Goal: Information Seeking & Learning: Learn about a topic

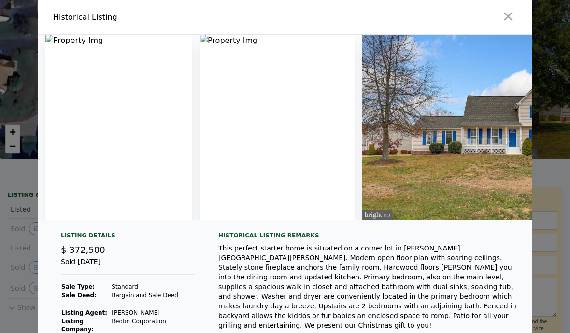
click at [507, 20] on icon "button" at bounding box center [508, 17] width 14 height 14
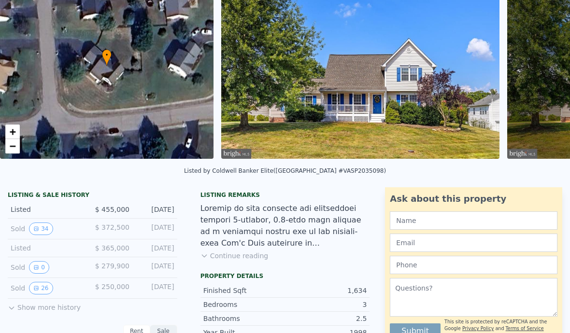
click at [49, 292] on button "26" at bounding box center [41, 288] width 24 height 13
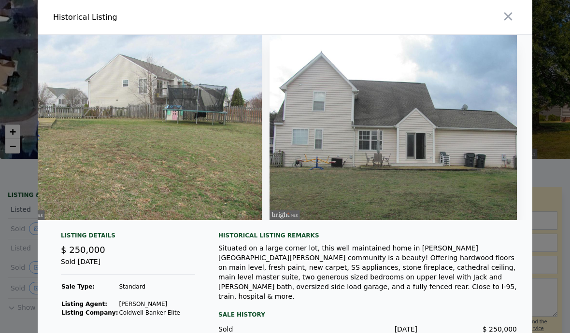
scroll to position [0, 5131]
click at [510, 21] on icon "button" at bounding box center [508, 17] width 8 height 8
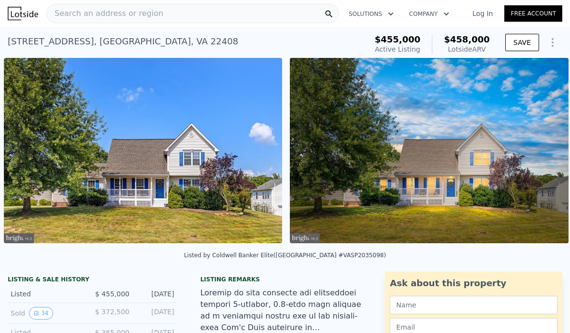
scroll to position [0, 0]
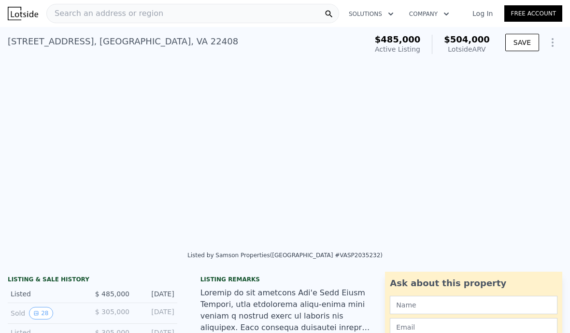
type input "$ 504,000"
type input "3.5"
type input "1708"
type input "2638"
type input "10018.800000000001"
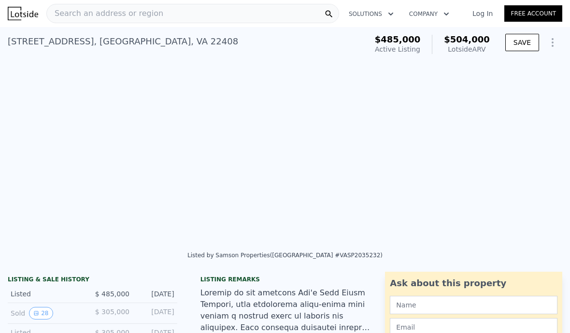
type input "26680"
type input "-$ 38,435"
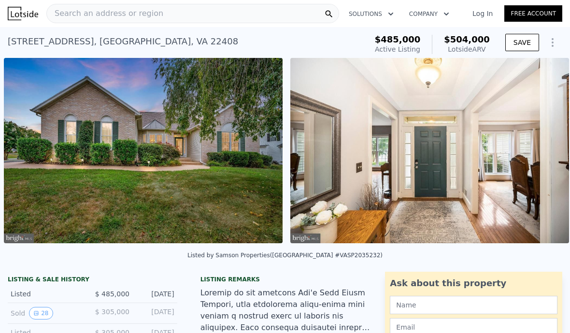
click at [92, 141] on img at bounding box center [143, 150] width 279 height 185
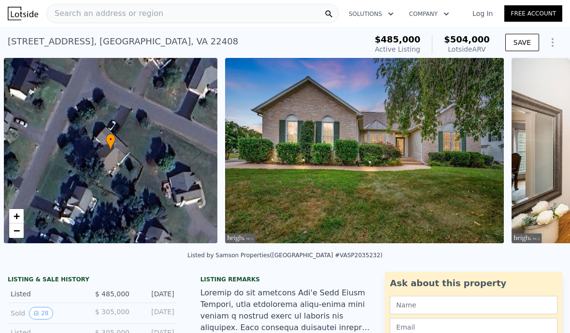
scroll to position [0, 4]
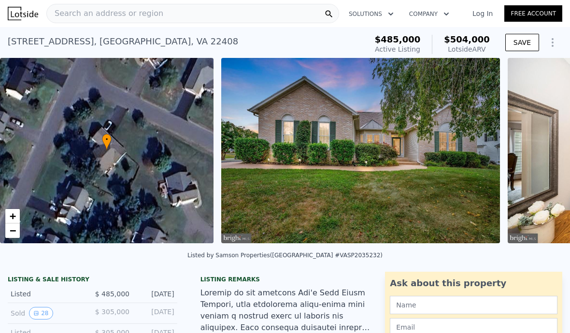
click at [202, 14] on div "Search an address or region" at bounding box center [192, 13] width 293 height 19
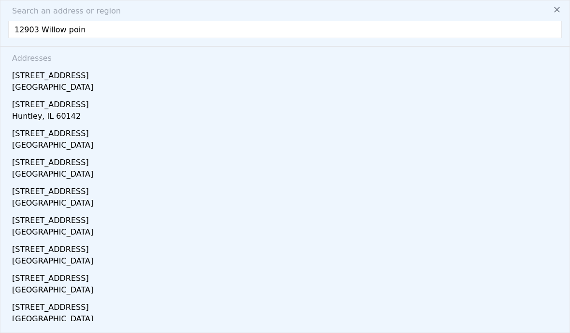
type input "12903 [GEOGRAPHIC_DATA]"
click at [70, 89] on div "[GEOGRAPHIC_DATA]" at bounding box center [286, 89] width 549 height 14
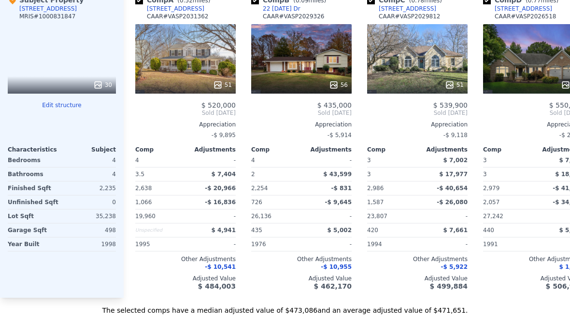
scroll to position [1061, 0]
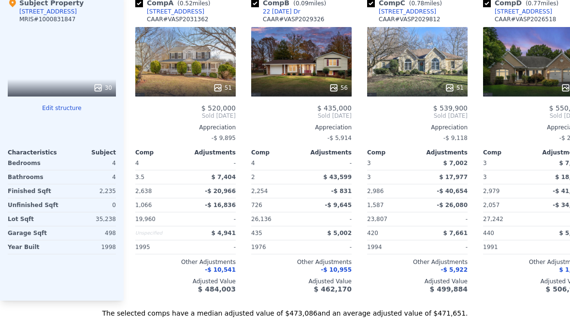
click at [528, 258] on div "Other Adjustments" at bounding box center [533, 262] width 100 height 8
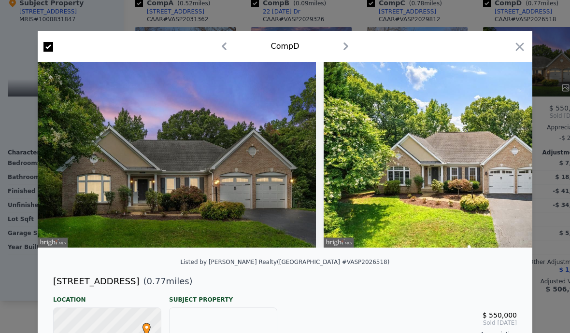
click at [521, 50] on icon "button" at bounding box center [520, 47] width 14 height 14
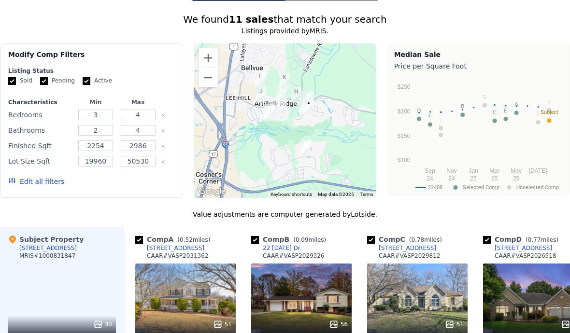
scroll to position [827, 0]
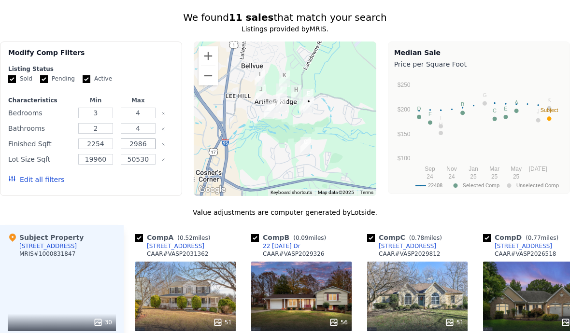
click at [147, 146] on input "2986" at bounding box center [138, 144] width 35 height 11
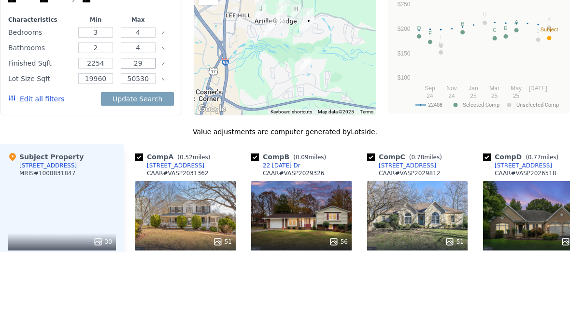
type input "2"
type input "4500"
click at [112, 166] on div "Update Search" at bounding box center [137, 179] width 73 height 27
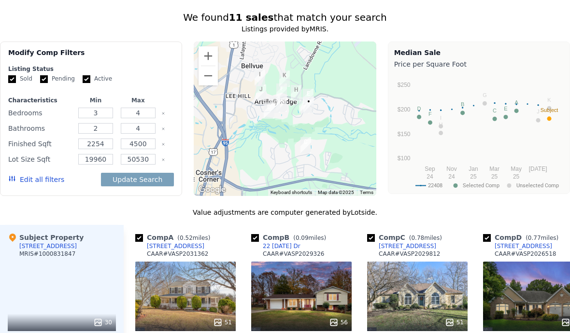
click at [129, 185] on button "Update Search" at bounding box center [137, 180] width 73 height 14
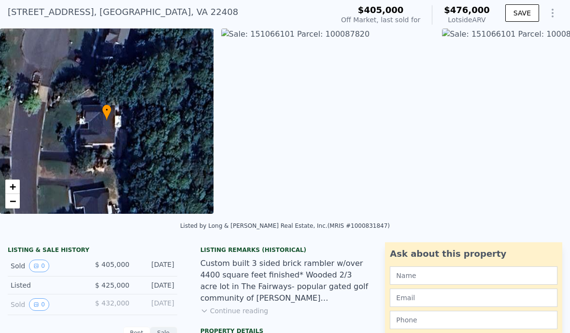
scroll to position [0, 0]
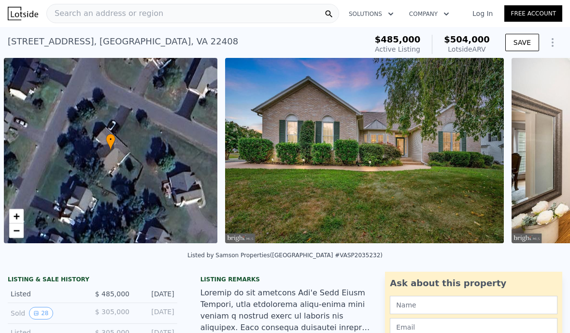
scroll to position [0, 4]
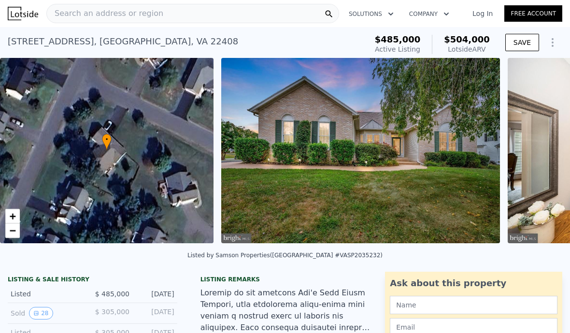
click at [140, 16] on span "Search an address or region" at bounding box center [105, 14] width 116 height 12
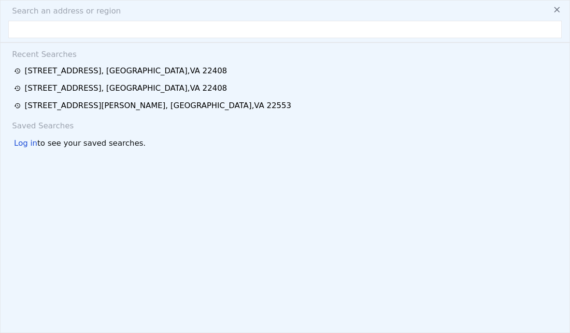
click at [190, 91] on div "4403 Battery Hill Ln , Spotsylvania County , VA 22408" at bounding box center [126, 89] width 202 height 12
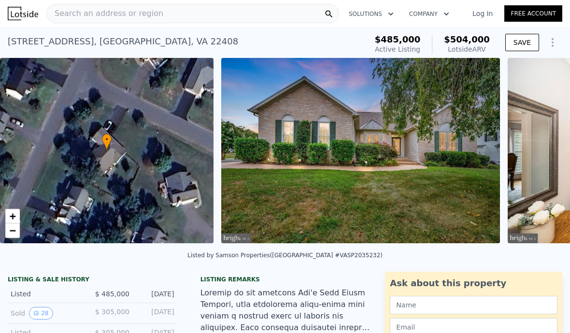
type input "3"
type input "1390"
type input "2267"
type input "10741"
type input "28500"
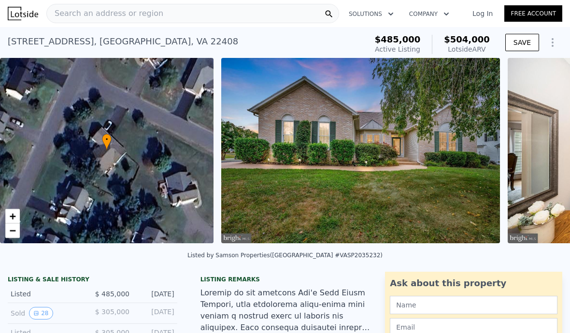
type input "$ 458,000"
type input "-$ 50,163"
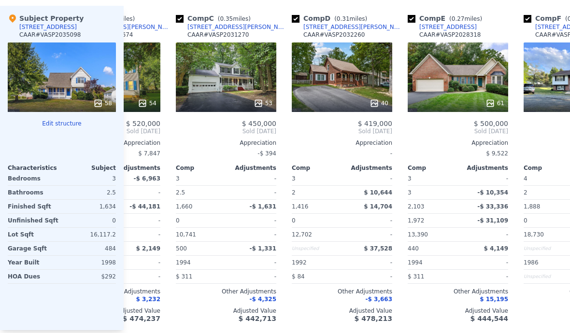
scroll to position [0, 192]
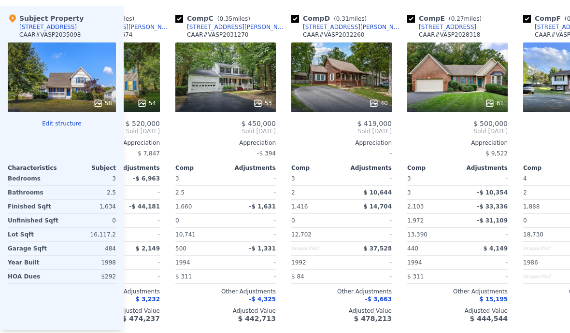
click at [234, 81] on div "53" at bounding box center [225, 77] width 100 height 70
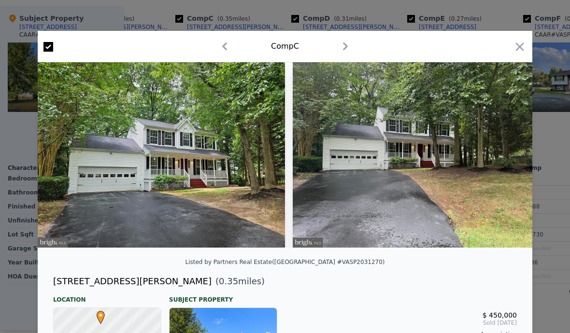
click at [517, 52] on icon "button" at bounding box center [520, 47] width 14 height 14
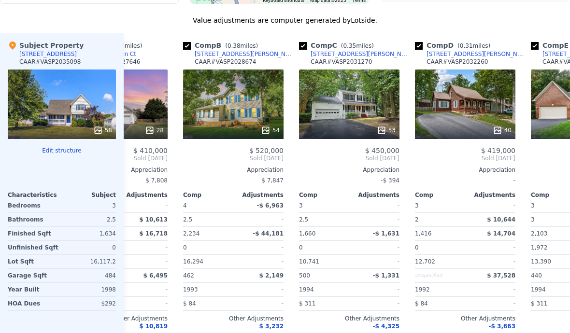
scroll to position [0, 70]
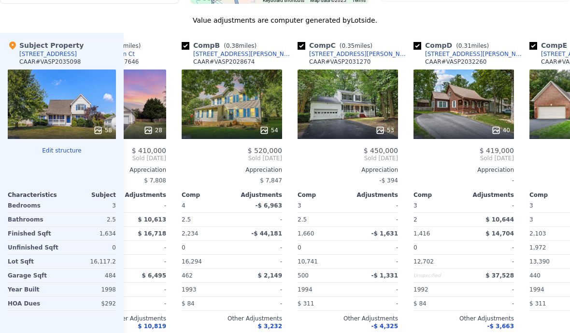
click at [348, 56] on div "4304 Wickham Ct" at bounding box center [359, 54] width 100 height 8
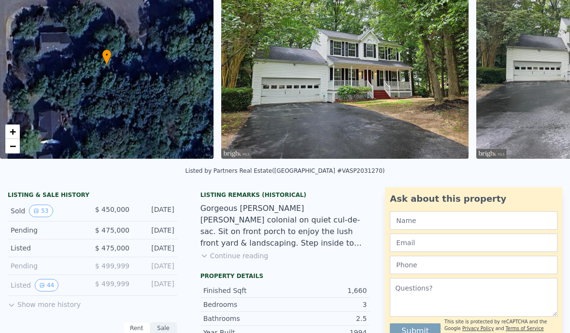
scroll to position [89, 0]
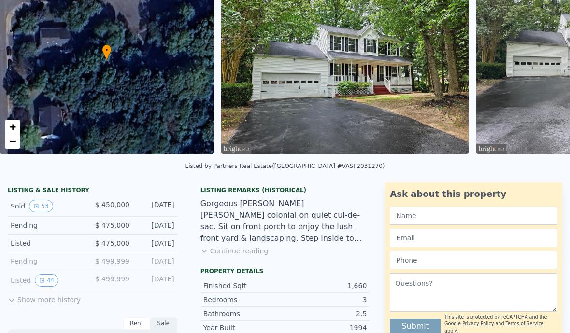
click at [42, 211] on button "53" at bounding box center [41, 206] width 24 height 13
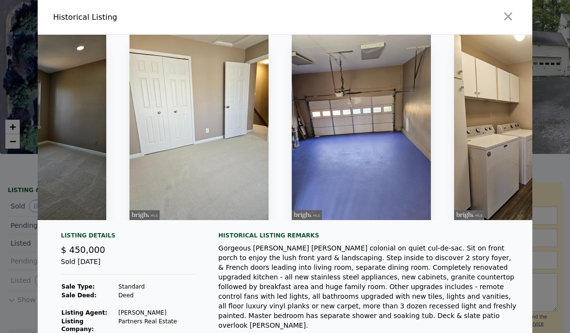
scroll to position [0, 12107]
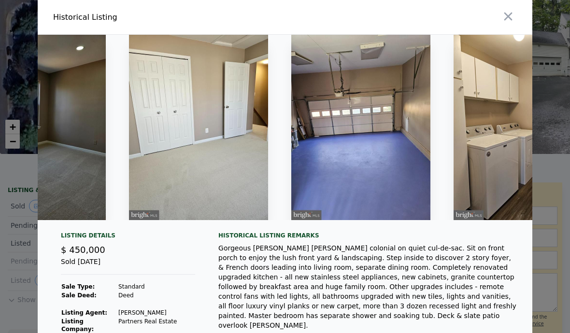
click at [505, 22] on icon "button" at bounding box center [508, 17] width 14 height 14
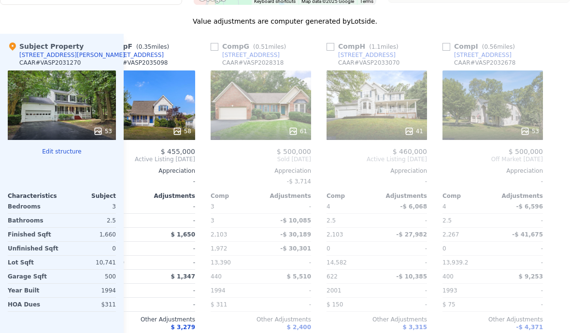
scroll to position [0, 620]
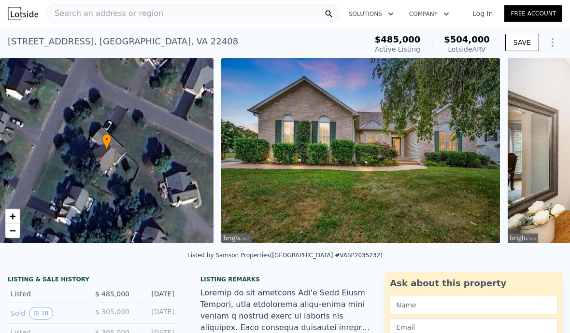
scroll to position [0, 4]
click at [185, 17] on div "Search an address or region" at bounding box center [192, 13] width 293 height 19
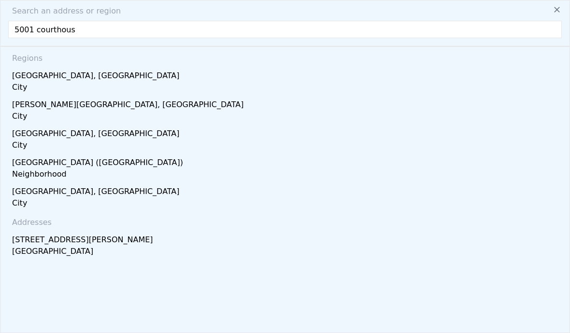
type input "5001 courthouse"
click at [42, 87] on div "City" at bounding box center [286, 89] width 549 height 14
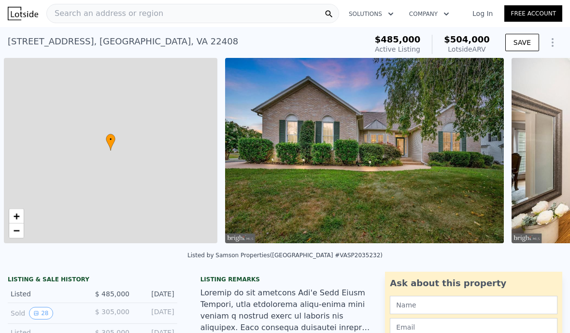
scroll to position [0, 4]
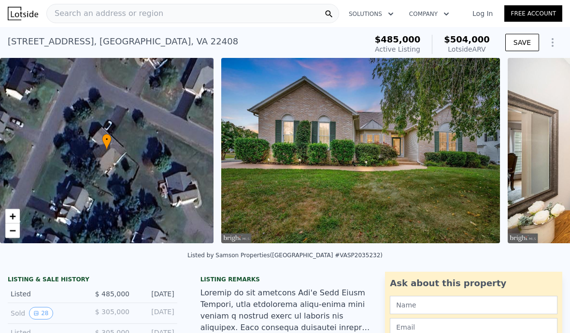
click at [190, 20] on div "Search an address or region" at bounding box center [192, 13] width 293 height 19
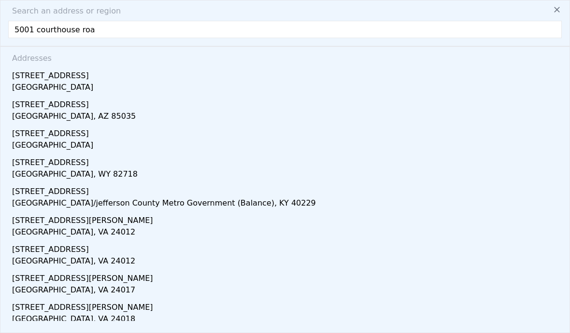
type input "5001 courthouse road"
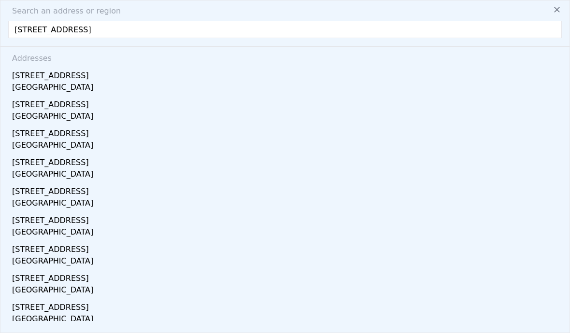
click at [50, 93] on div "Spotsylvania County, VA 22551" at bounding box center [286, 89] width 549 height 14
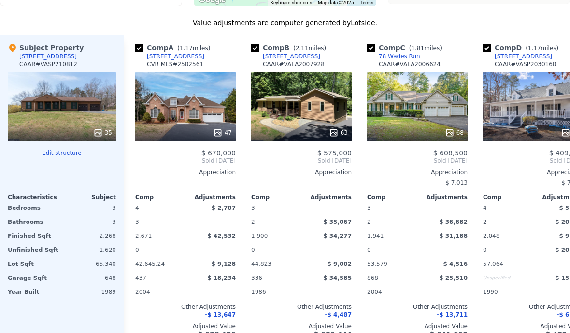
click at [146, 55] on link "575 Tall Pines Dr" at bounding box center [169, 57] width 69 height 8
click at [139, 45] on input "checkbox" at bounding box center [139, 48] width 8 height 8
checkbox input "false"
click at [133, 42] on div "Comp A ( 1.17 miles) 575 Tall Pines Dr CVR MLS # 2502561 47 $ 670,000 Sold Aug …" at bounding box center [185, 190] width 108 height 310
click at [137, 45] on input "checkbox" at bounding box center [139, 48] width 8 height 8
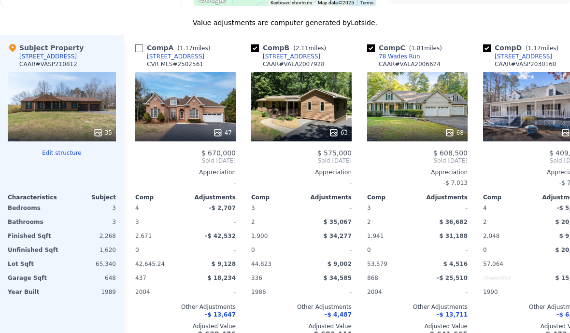
checkbox input "false"
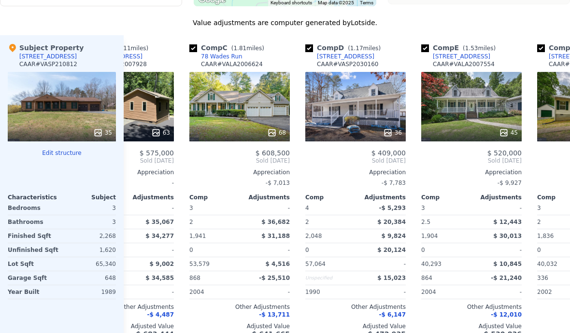
scroll to position [0, 63]
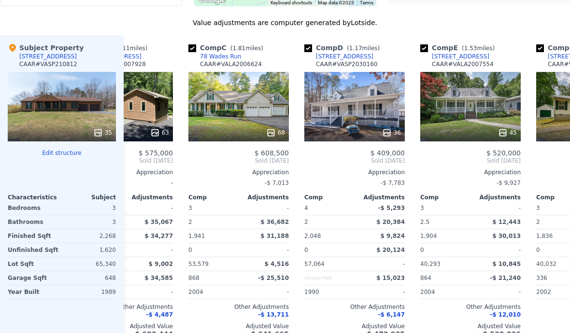
click at [187, 42] on div "Comp C ( 1.81 miles) 78 Wades Run CAAR # VALA2006624 68 $ 608,500 Sold Nov 2024…" at bounding box center [238, 190] width 108 height 310
click at [190, 44] on input "checkbox" at bounding box center [192, 48] width 8 height 8
checkbox input "false"
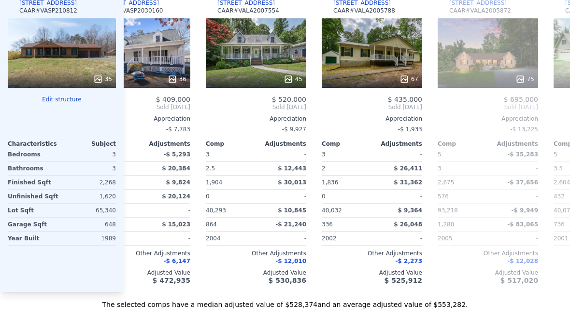
scroll to position [0, 162]
click at [262, 53] on div "45" at bounding box center [255, 53] width 100 height 70
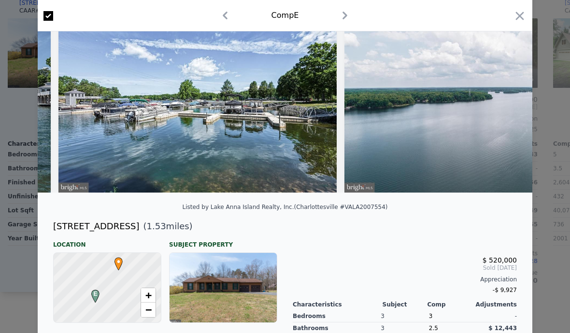
scroll to position [0, 10837]
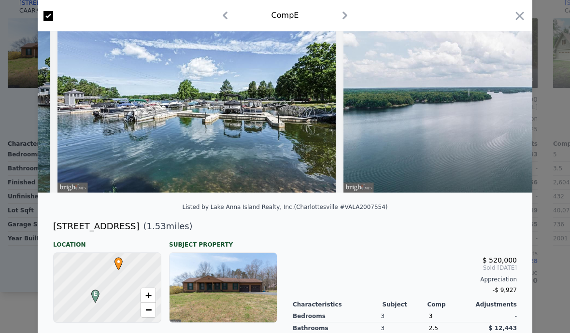
click at [516, 22] on icon "button" at bounding box center [520, 16] width 14 height 14
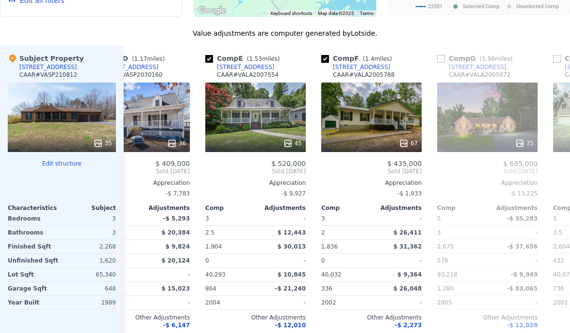
scroll to position [959, 0]
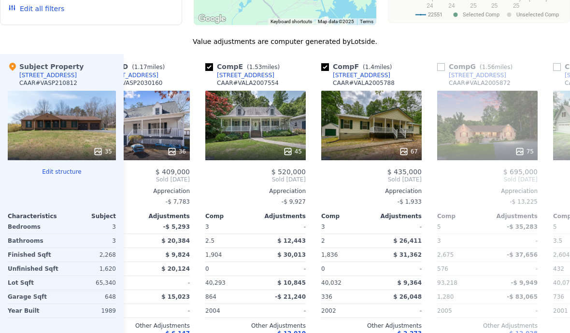
click at [208, 67] on input "checkbox" at bounding box center [209, 67] width 8 height 8
checkbox input "false"
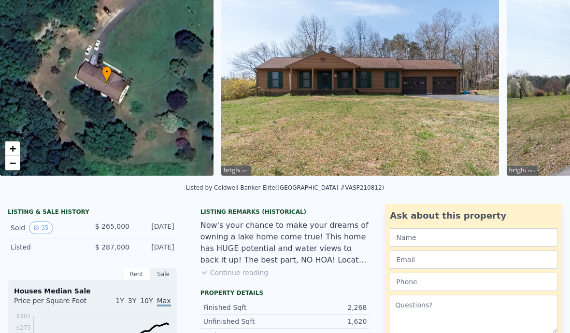
scroll to position [11, 0]
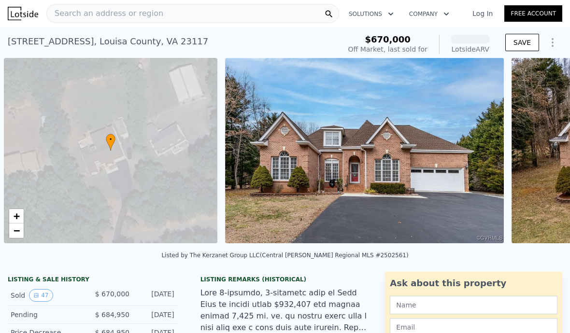
scroll to position [0, 4]
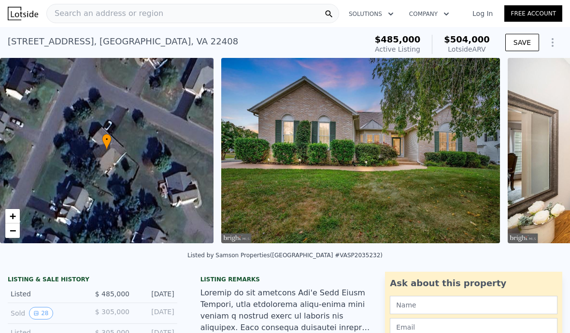
click at [154, 10] on div "Search an address or region" at bounding box center [192, 13] width 293 height 19
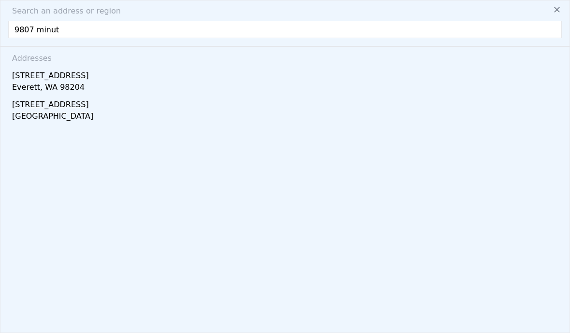
type input "9807 minute"
click at [131, 82] on div "Everett, WA 98204" at bounding box center [286, 89] width 549 height 14
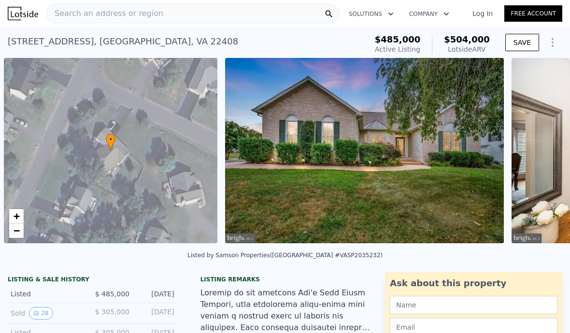
scroll to position [0, 4]
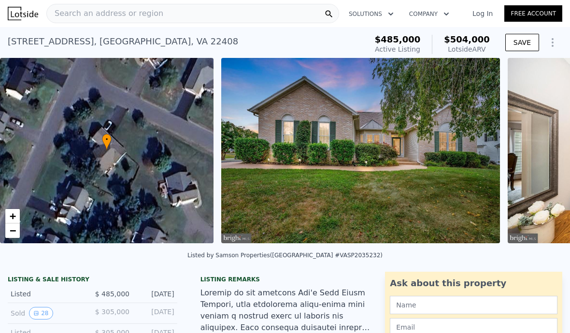
click at [149, 10] on span "Search an address or region" at bounding box center [105, 14] width 116 height 12
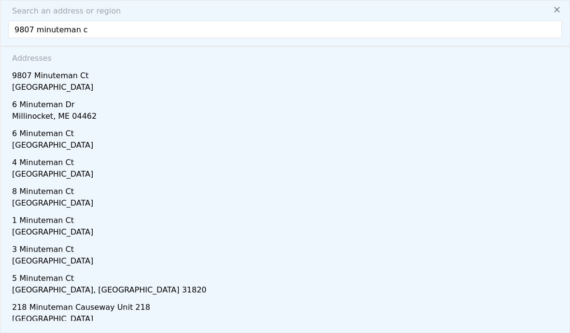
type input "9807 minuteman ct"
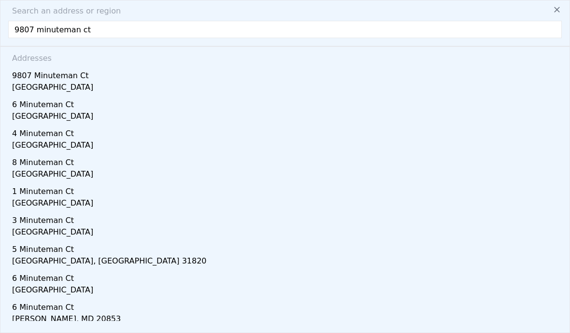
click at [38, 94] on div "Spotsylvania County, VA 22408" at bounding box center [286, 89] width 549 height 14
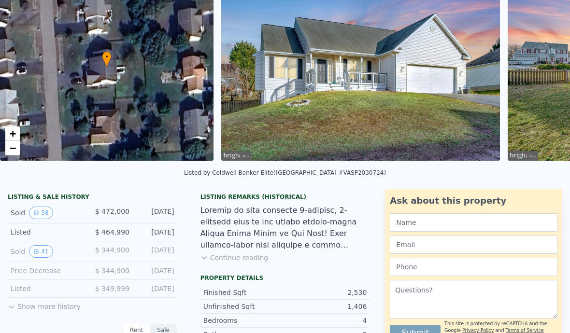
scroll to position [85, 0]
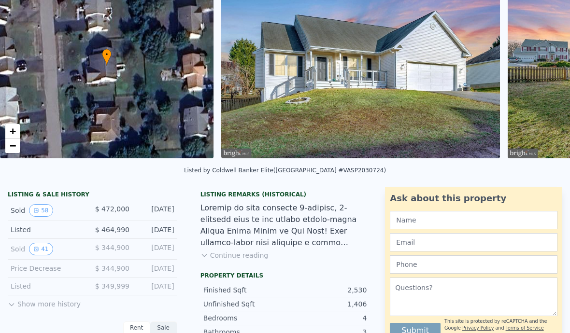
click at [40, 215] on button "58" at bounding box center [41, 210] width 24 height 13
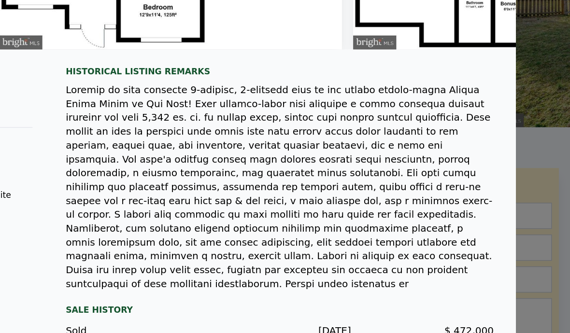
scroll to position [114, 0]
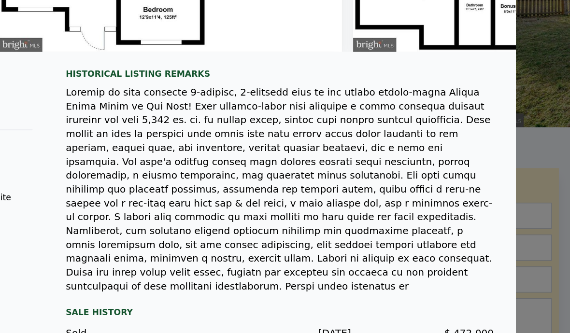
click at [340, 129] on div at bounding box center [367, 201] width 298 height 145
click at [339, 129] on div at bounding box center [367, 201] width 298 height 145
click at [375, 40] on div at bounding box center [285, 166] width 570 height 333
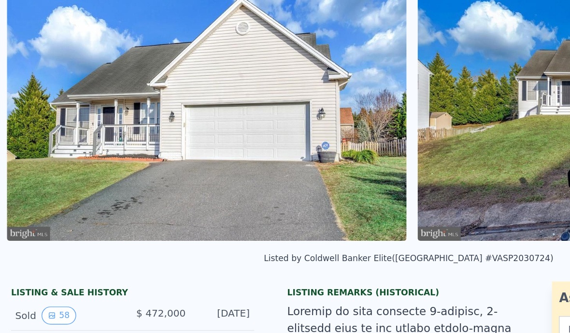
scroll to position [0, 1940]
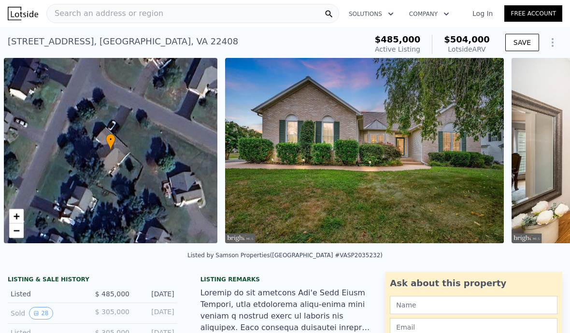
scroll to position [0, 4]
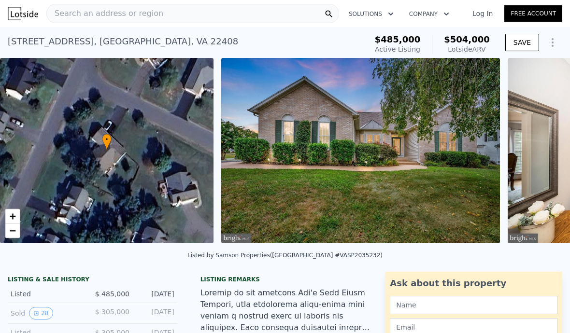
click at [106, 14] on span "Search an address or region" at bounding box center [105, 14] width 116 height 12
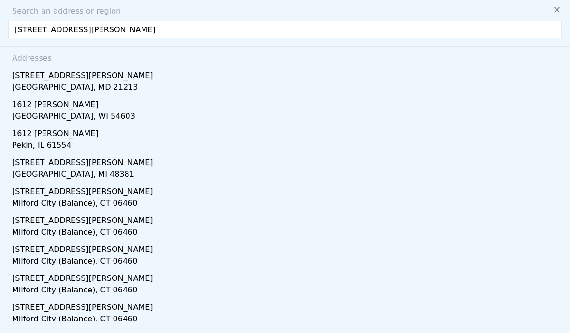
scroll to position [0, 0]
click at [317, 28] on input "[STREET_ADDRESS][PERSON_NAME]" at bounding box center [284, 29] width 553 height 17
click at [31, 35] on input "[STREET_ADDRESS][PERSON_NAME]" at bounding box center [284, 29] width 553 height 17
click at [28, 36] on input "[STREET_ADDRESS][PERSON_NAME]" at bounding box center [284, 29] width 553 height 17
click at [25, 36] on input "[STREET_ADDRESS][PERSON_NAME]" at bounding box center [284, 29] width 553 height 17
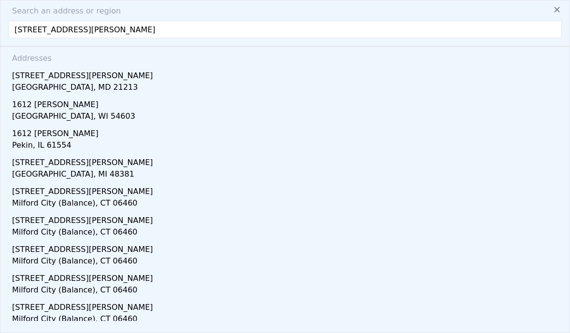
click at [189, 32] on input "[STREET_ADDRESS][PERSON_NAME]" at bounding box center [284, 29] width 553 height 17
click at [33, 35] on input "[STREET_ADDRESS][PERSON_NAME]" at bounding box center [284, 29] width 553 height 17
click at [25, 38] on input "[STREET_ADDRESS][PERSON_NAME]" at bounding box center [284, 29] width 553 height 17
click at [24, 38] on input "[STREET_ADDRESS][PERSON_NAME]" at bounding box center [284, 29] width 553 height 17
click at [21, 38] on input "[STREET_ADDRESS][PERSON_NAME]" at bounding box center [284, 29] width 553 height 17
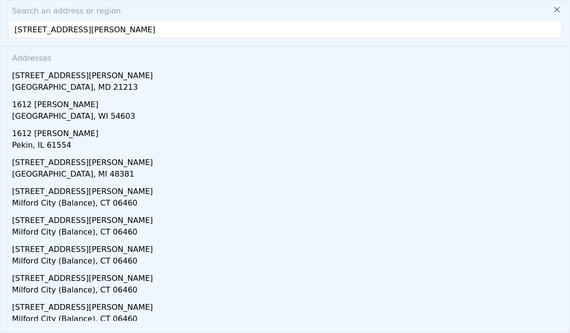
click at [17, 35] on input "[STREET_ADDRESS][PERSON_NAME]" at bounding box center [284, 29] width 553 height 17
click at [65, 28] on input "[STREET_ADDRESS][PERSON_NAME]" at bounding box center [284, 29] width 553 height 17
click at [31, 31] on input "[STREET_ADDRESS][PERSON_NAME]" at bounding box center [284, 29] width 553 height 17
type input "[STREET_ADDRESS][PERSON_NAME]"
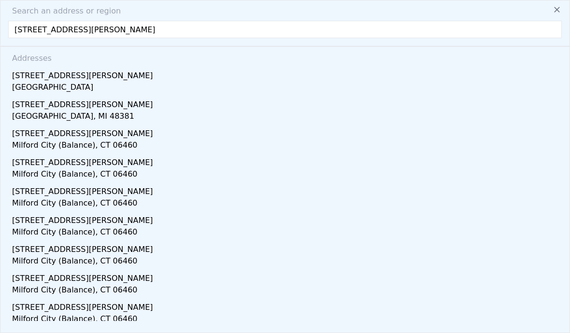
click at [46, 89] on div "[GEOGRAPHIC_DATA]" at bounding box center [286, 89] width 549 height 14
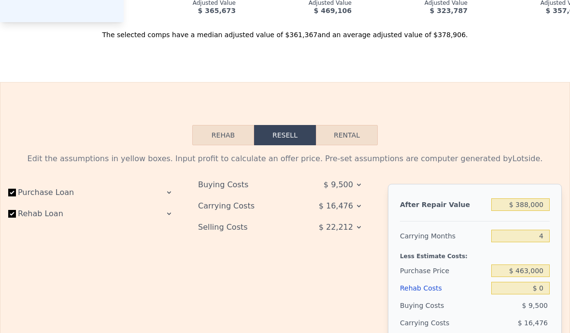
scroll to position [1388, 0]
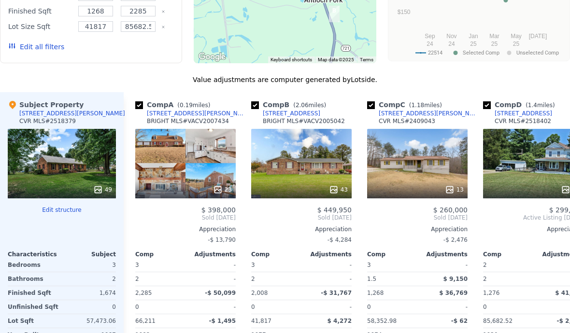
click at [520, 233] on div "Appreciation" at bounding box center [533, 229] width 100 height 8
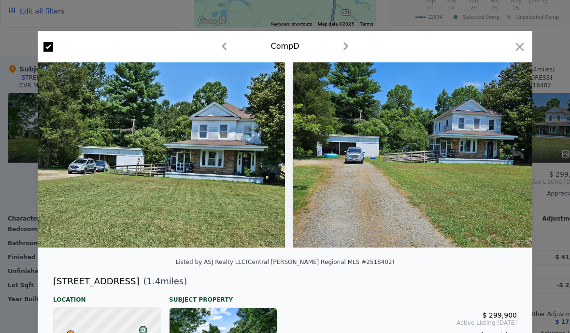
scroll to position [1013, 0]
click at [525, 52] on icon "button" at bounding box center [520, 47] width 14 height 14
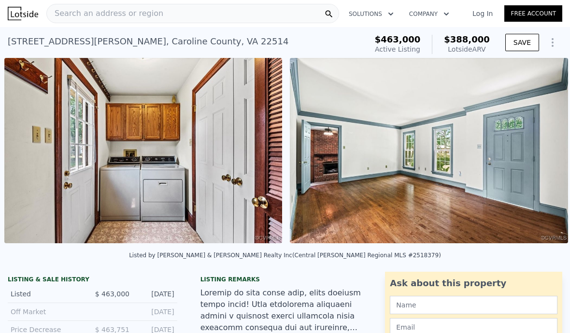
scroll to position [0, 3364]
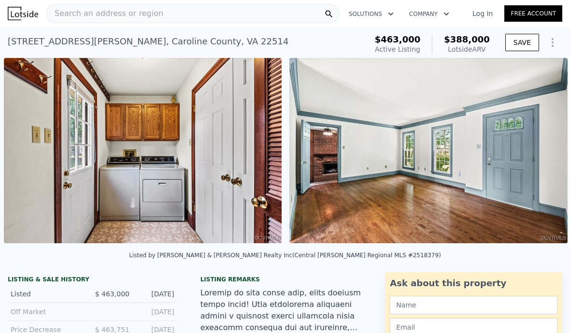
click at [559, 42] on button "Show Options" at bounding box center [552, 42] width 19 height 19
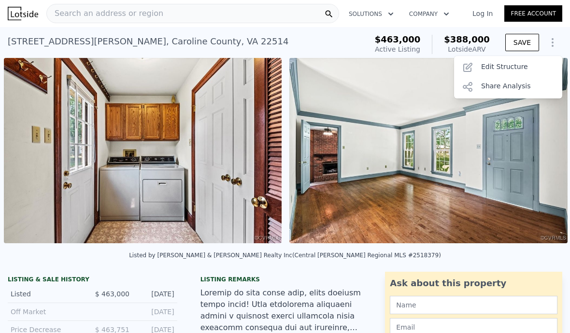
click at [504, 90] on div "Share Analysis" at bounding box center [508, 86] width 108 height 19
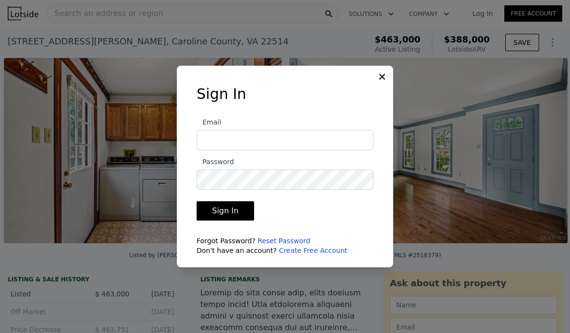
click at [382, 82] on icon at bounding box center [382, 77] width 10 height 10
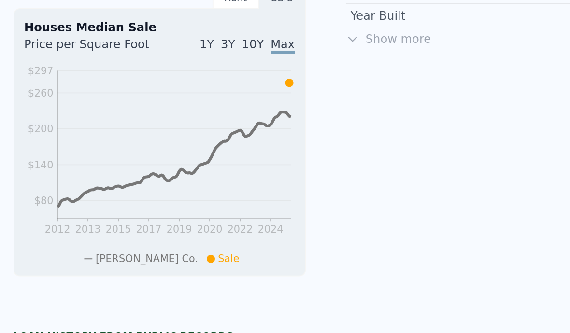
scroll to position [404, 0]
